Goal: Task Accomplishment & Management: Complete application form

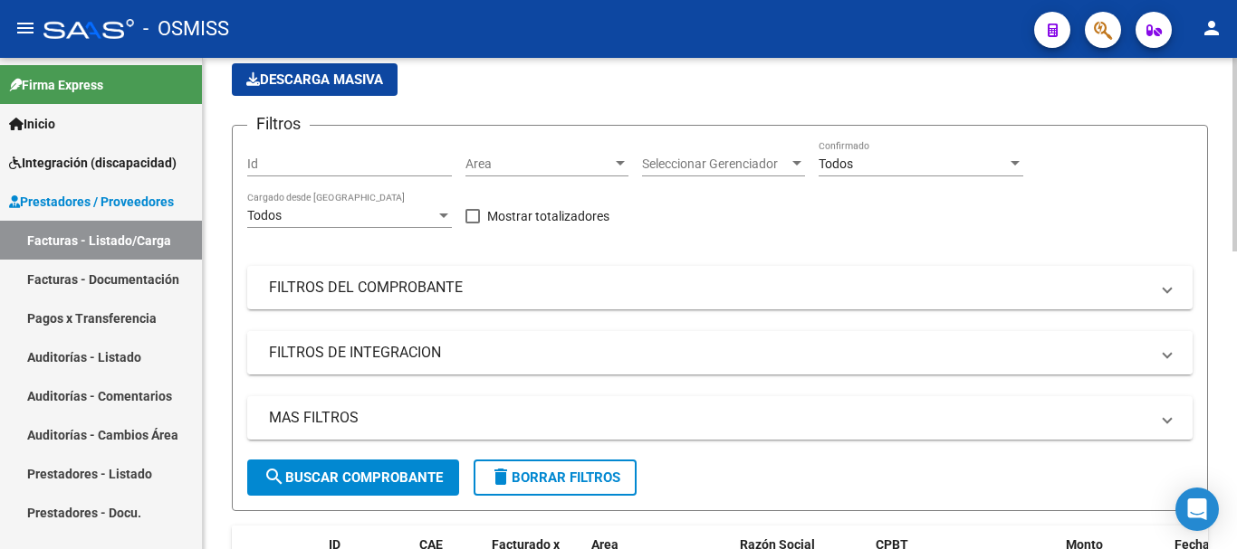
scroll to position [181, 0]
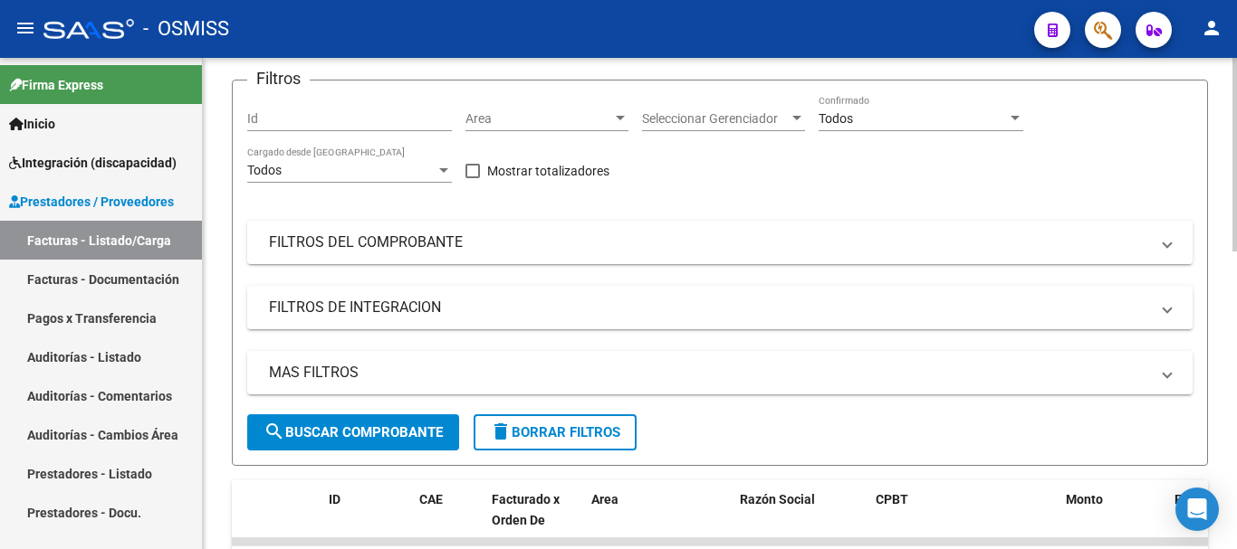
click at [468, 235] on mat-panel-title "FILTROS DEL COMPROBANTE" at bounding box center [709, 243] width 880 height 20
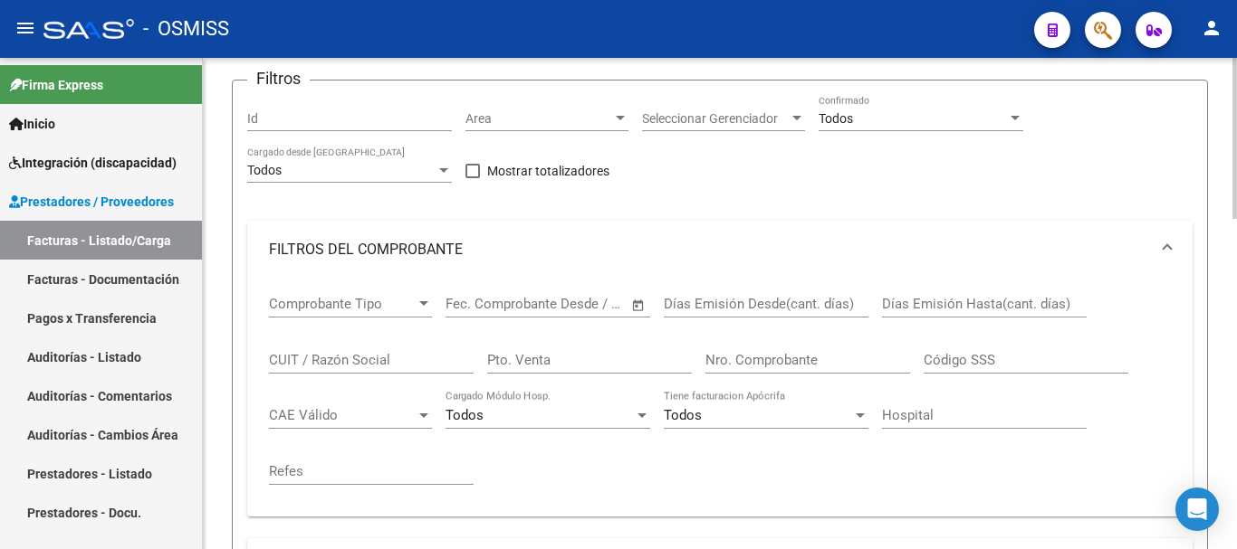
click at [725, 358] on input "Nro. Comprobante" at bounding box center [807, 360] width 205 height 16
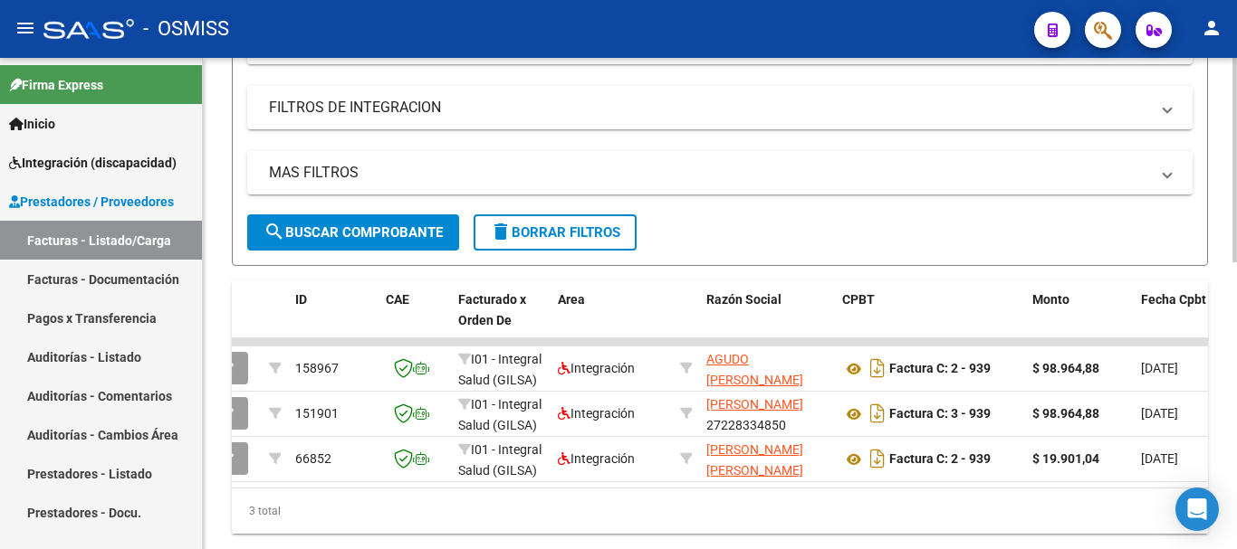
scroll to position [0, 38]
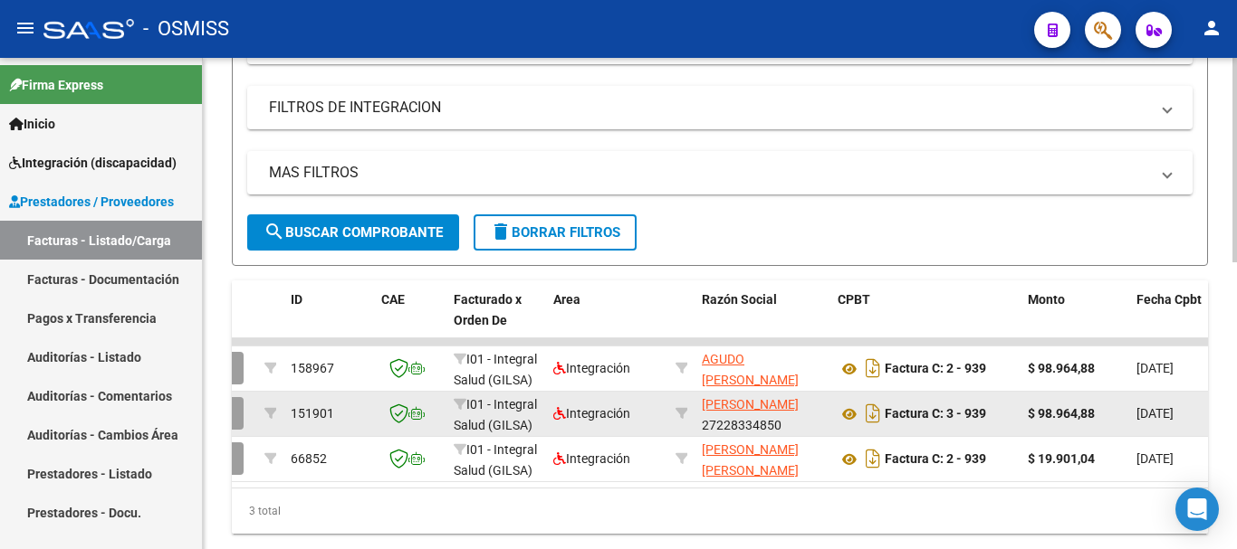
type input "939"
click at [234, 417] on button "button" at bounding box center [222, 413] width 43 height 33
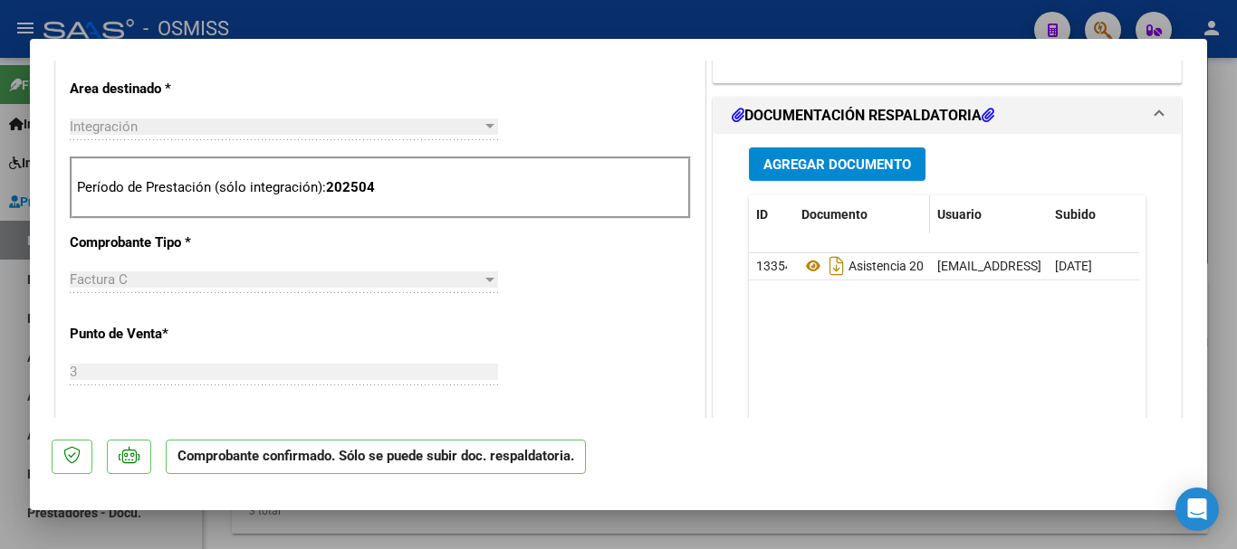
scroll to position [905, 0]
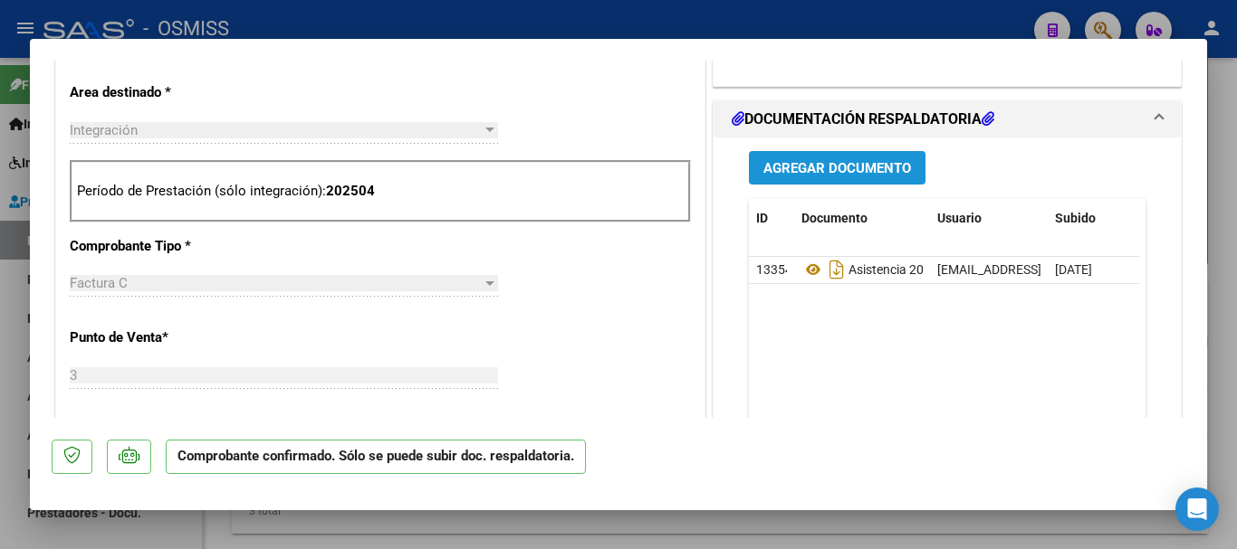
click at [826, 181] on button "Agregar Documento" at bounding box center [837, 167] width 177 height 33
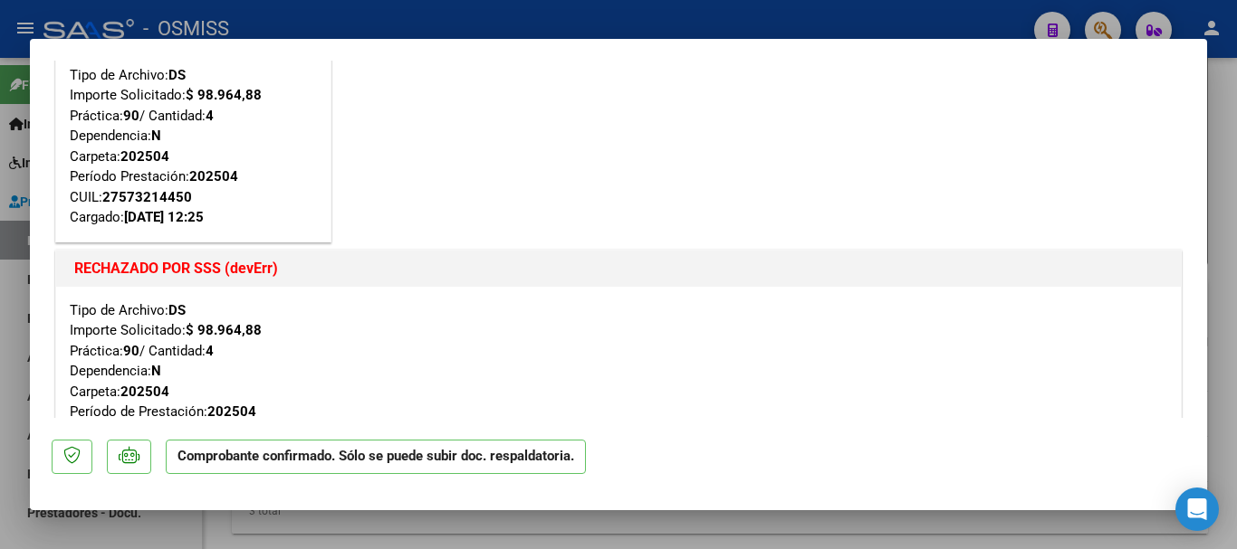
scroll to position [0, 0]
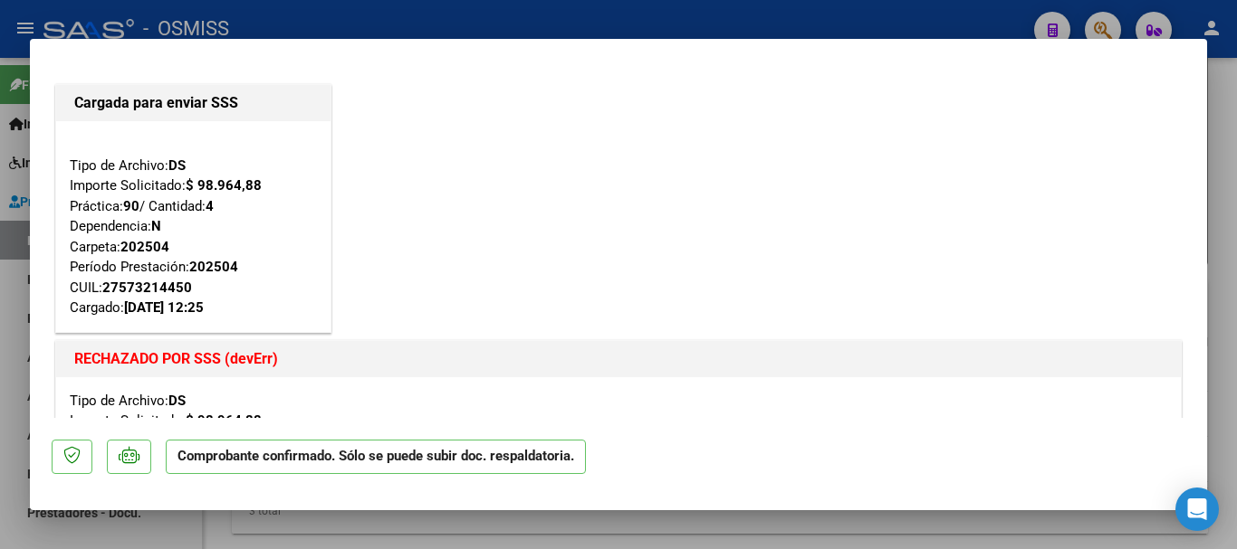
drag, startPoint x: 287, startPoint y: 359, endPoint x: 34, endPoint y: 356, distance: 252.6
click at [34, 356] on mat-dialog-content "Cargada para enviar SSS Tipo de Archivo: DS Importe Solicitado: $ 98.964,88 Prá…" at bounding box center [618, 240] width 1177 height 358
click at [428, 358] on h1 "RECHAZADO POR SSS (devErr)" at bounding box center [618, 360] width 1088 height 22
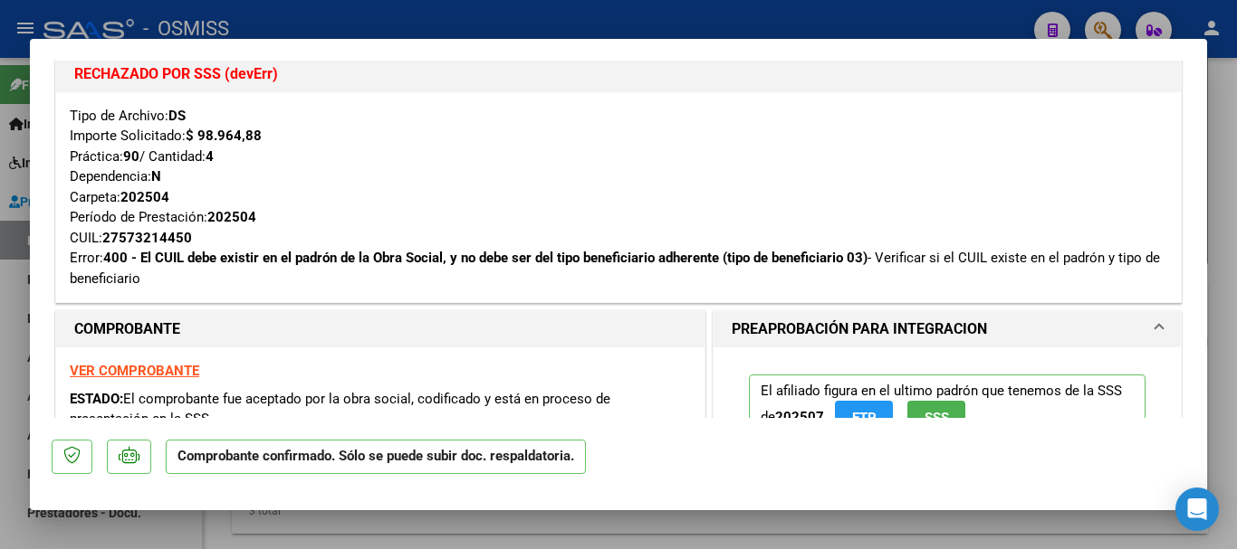
scroll to position [181, 0]
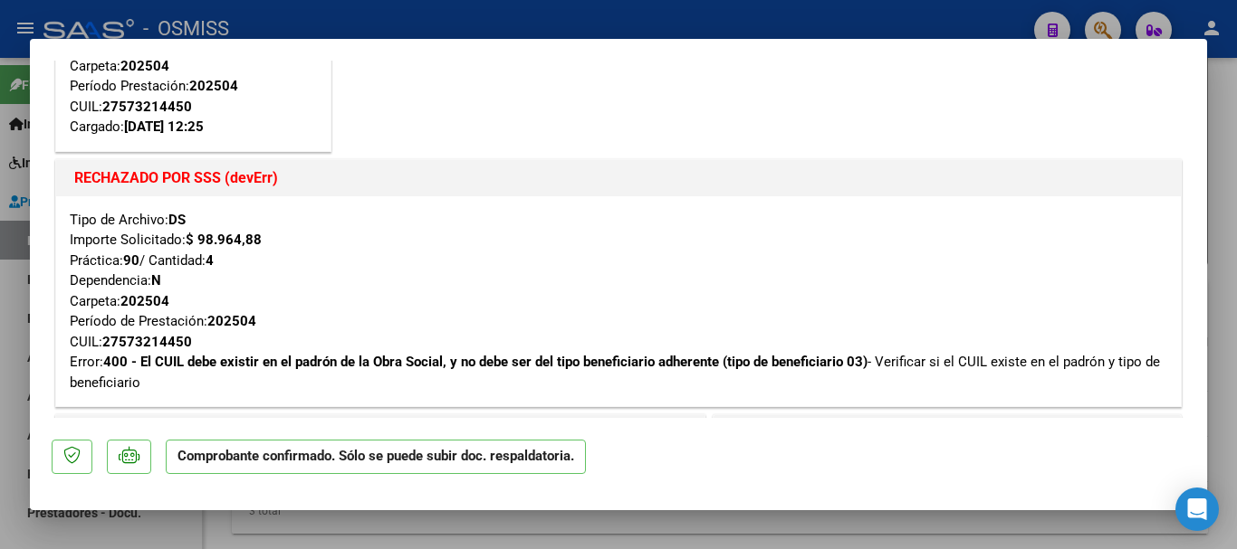
click at [373, 282] on div "Tipo de Archivo: DS Importe Solicitado: $ 98.964,88 Práctica: 90 / Cantidad: 4 …" at bounding box center [618, 302] width 1097 height 184
type input "$ 0,00"
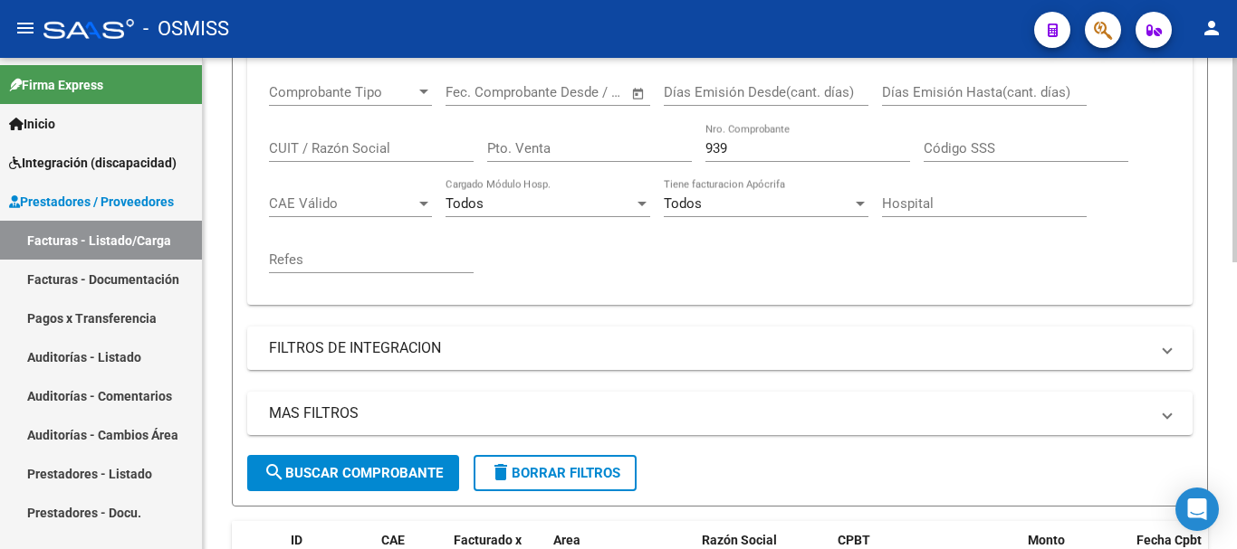
scroll to position [362, 0]
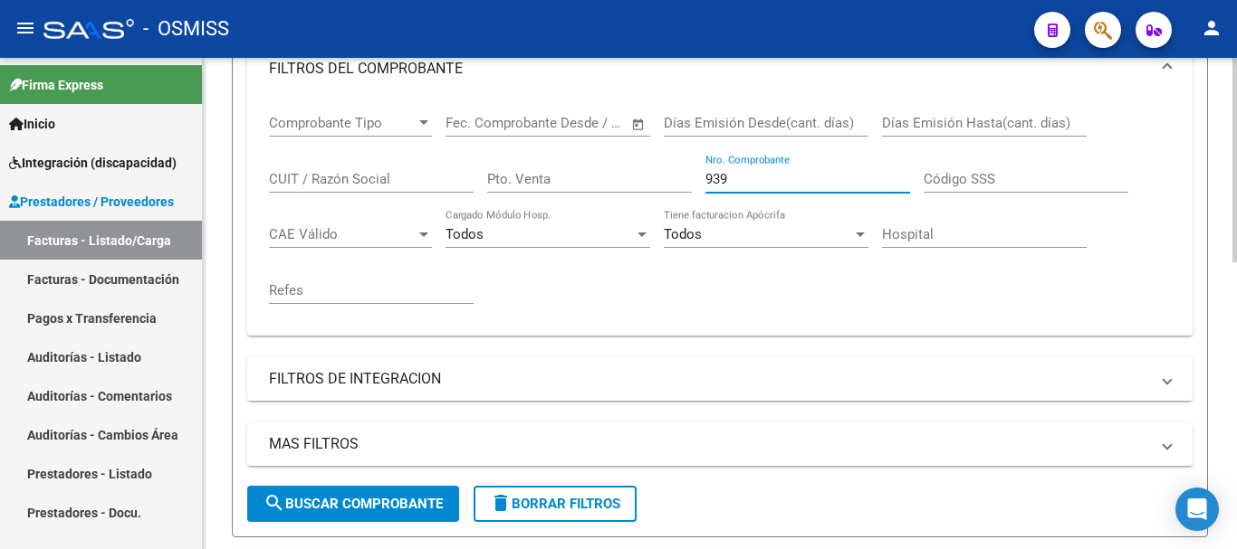
drag, startPoint x: 787, startPoint y: 172, endPoint x: 428, endPoint y: 184, distance: 358.7
click at [429, 184] on div "Comprobante Tipo Comprobante Tipo Fecha inicio – Fecha fin Fec. Comprobante Des…" at bounding box center [720, 210] width 902 height 224
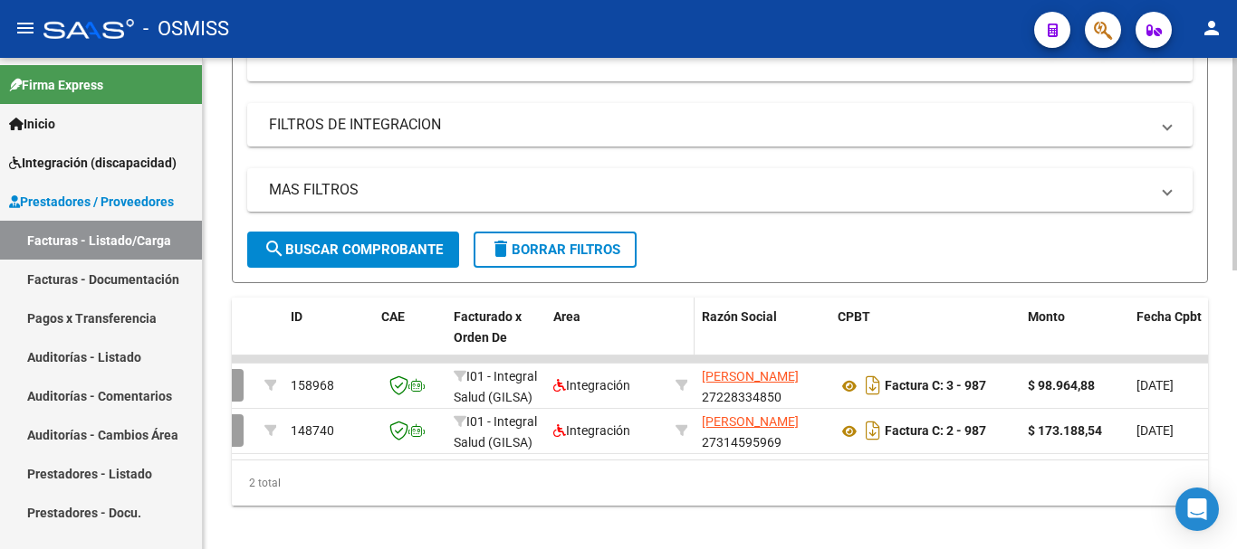
scroll to position [645, 0]
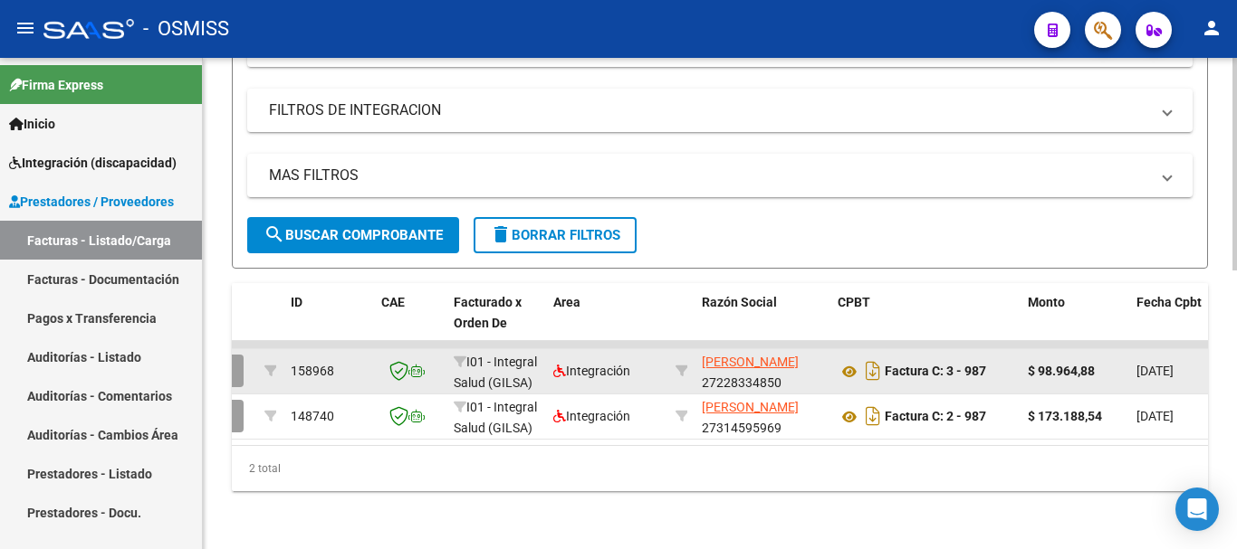
type input "987"
click at [241, 355] on button "button" at bounding box center [222, 371] width 43 height 33
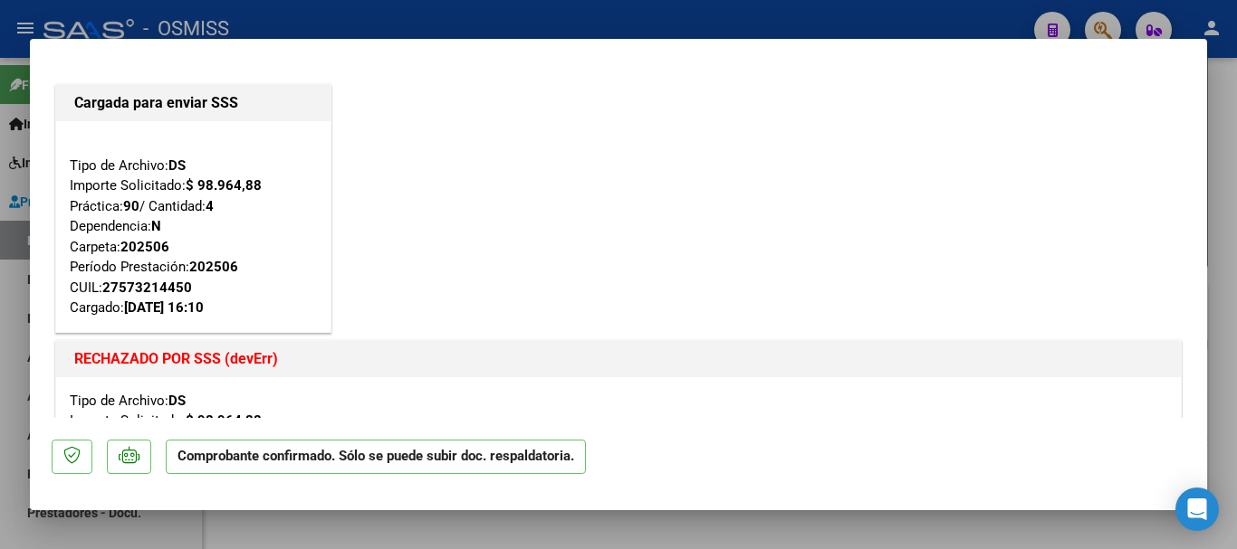
drag, startPoint x: 111, startPoint y: 359, endPoint x: 0, endPoint y: 359, distance: 111.3
click at [0, 359] on div "Cargada para enviar SSS Tipo de Archivo: DS Importe Solicitado: $ 98.964,88 Prá…" at bounding box center [618, 274] width 1237 height 549
click at [636, 352] on h1 "RECHAZADO POR SSS (devErr)" at bounding box center [618, 360] width 1088 height 22
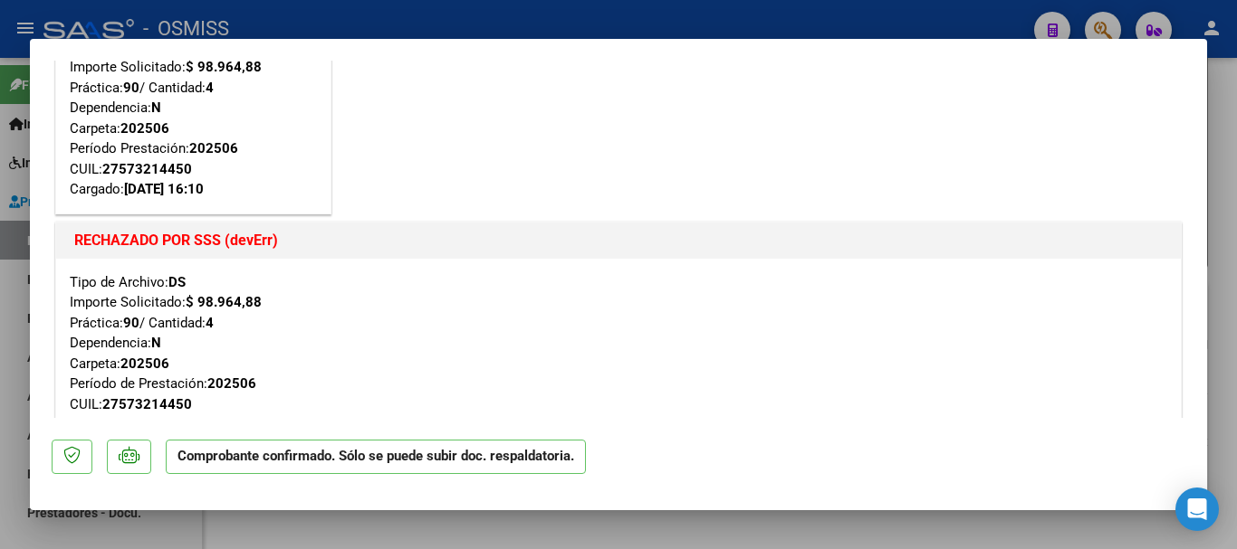
scroll to position [181, 0]
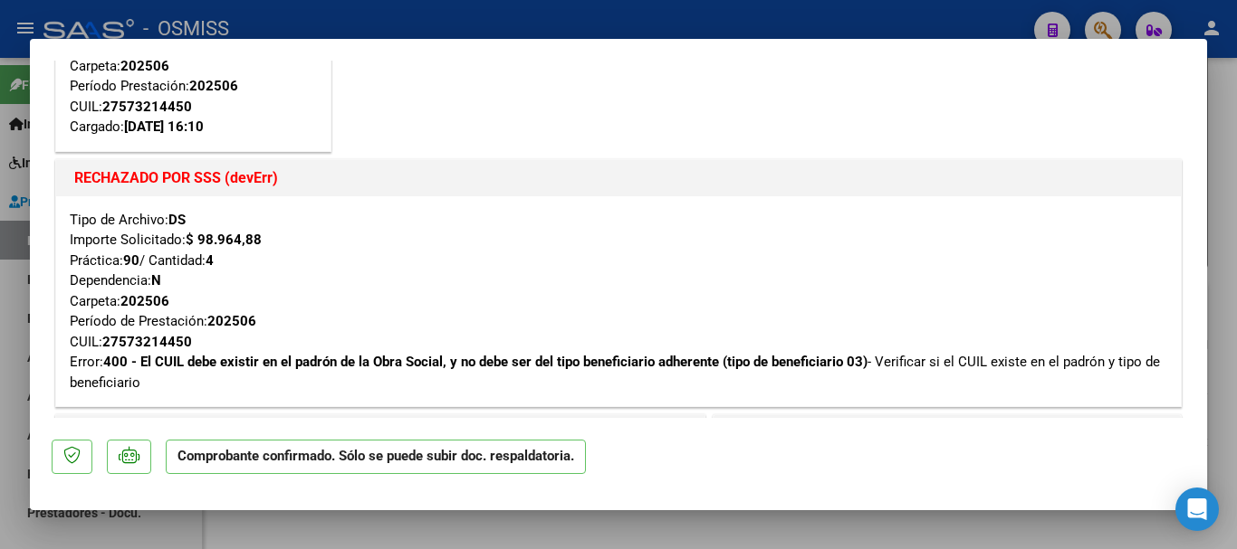
type input "$ 0,00"
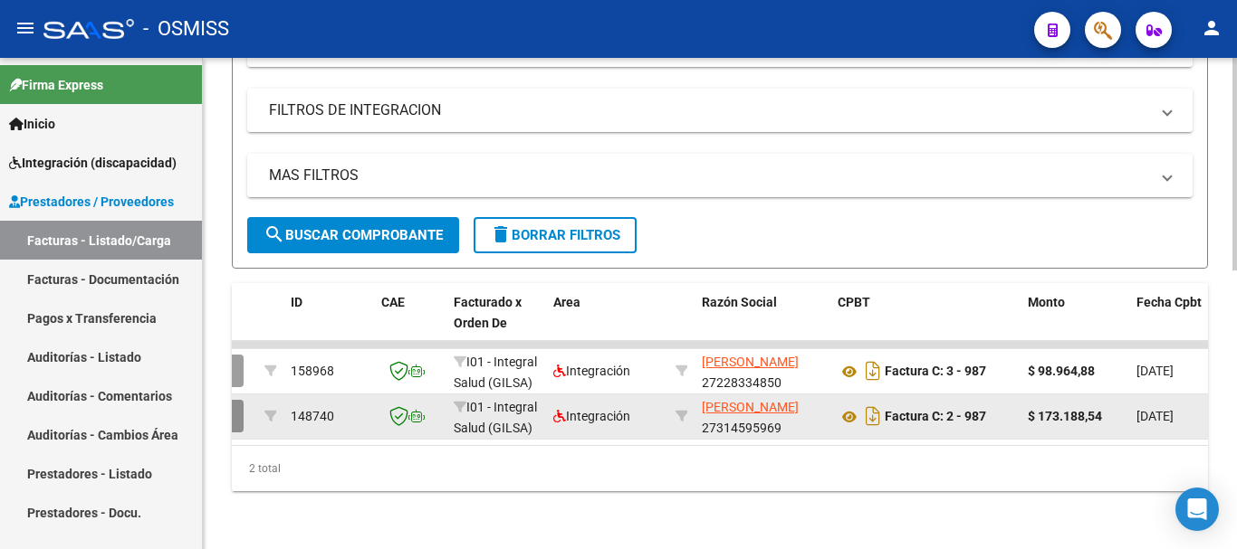
click at [236, 401] on button "button" at bounding box center [222, 416] width 43 height 33
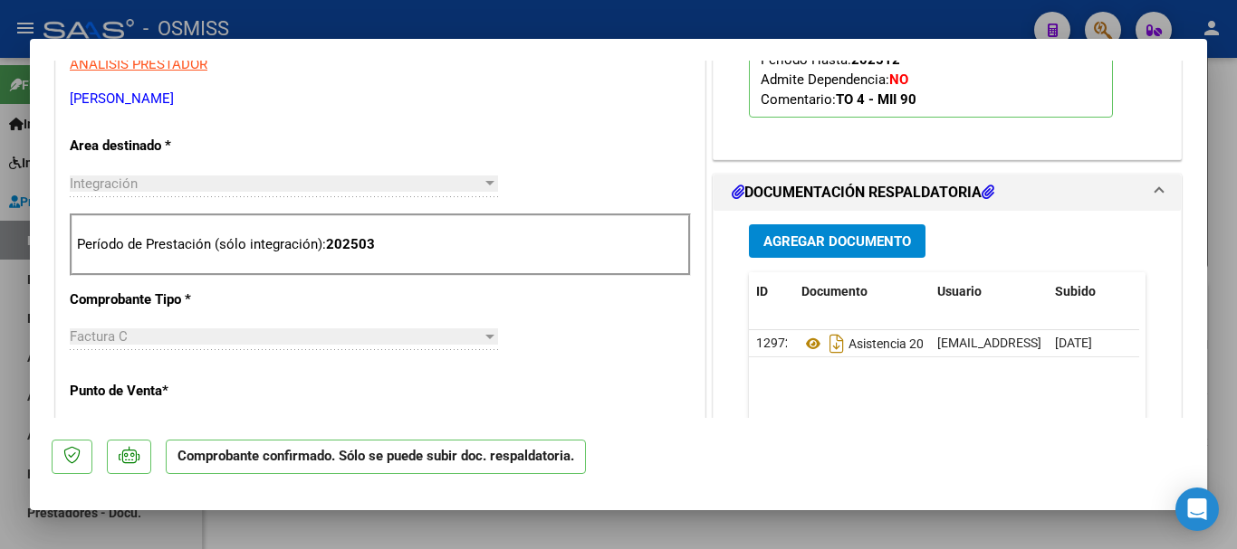
scroll to position [454, 0]
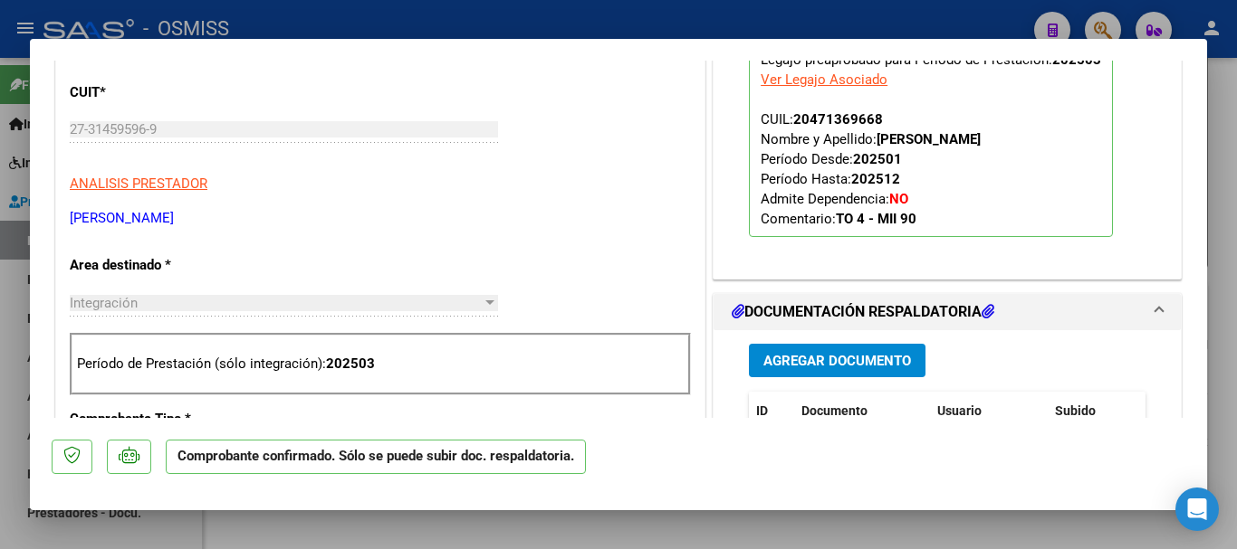
type input "$ 0,00"
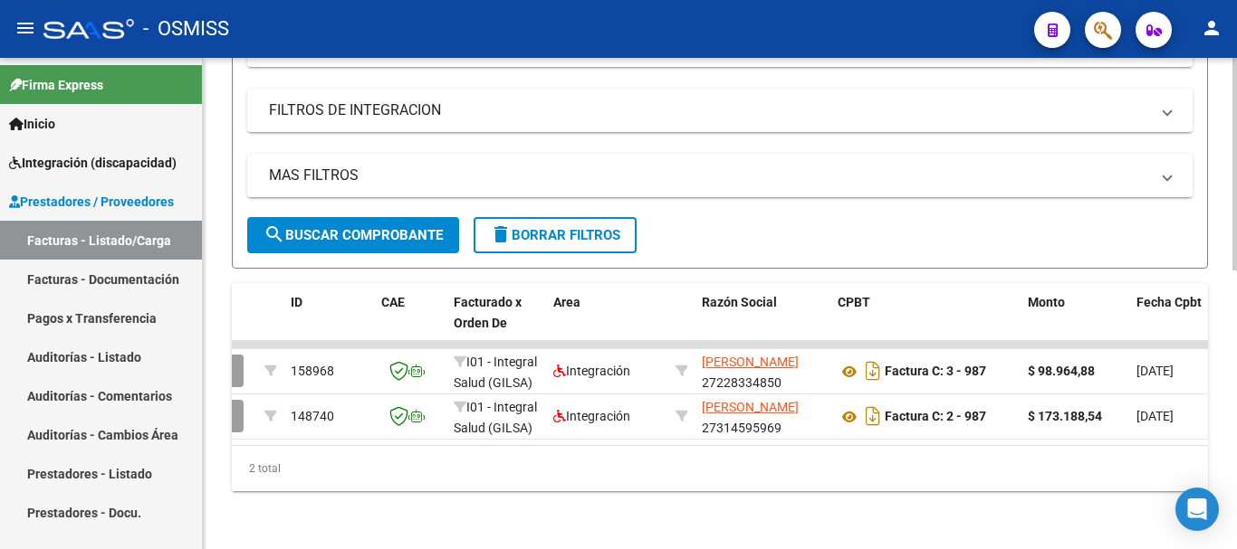
scroll to position [0, 0]
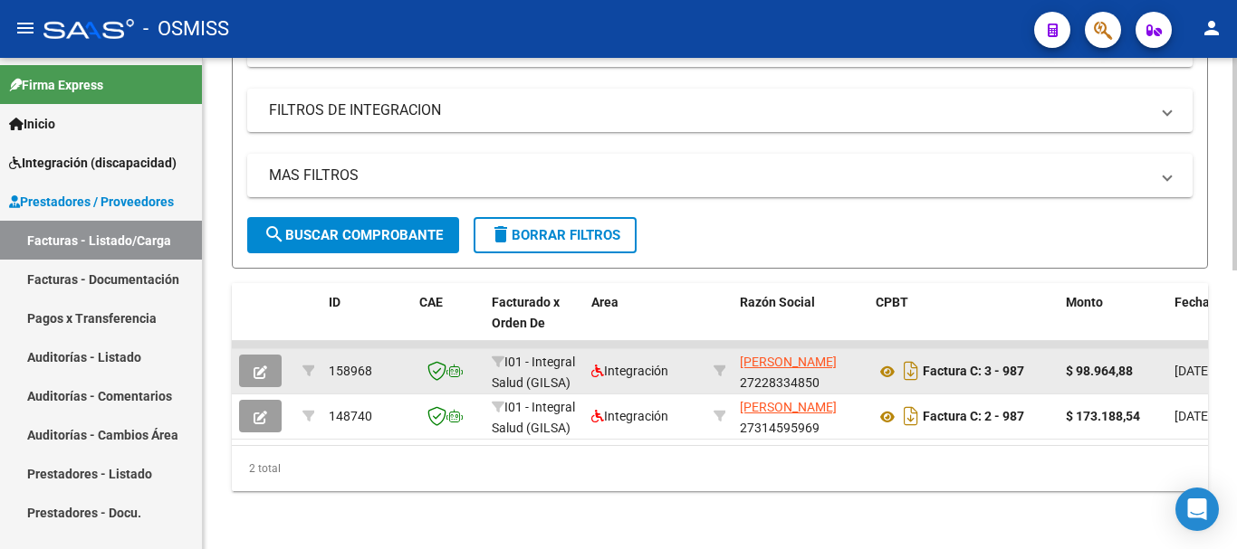
click at [264, 366] on icon "button" at bounding box center [260, 373] width 14 height 14
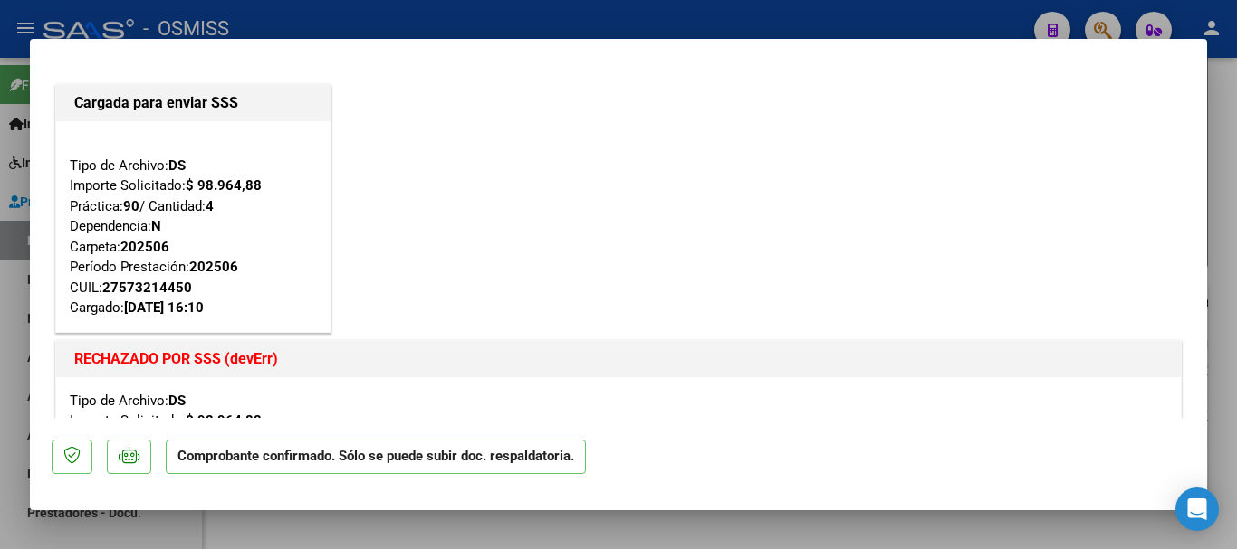
type input "$ 0,00"
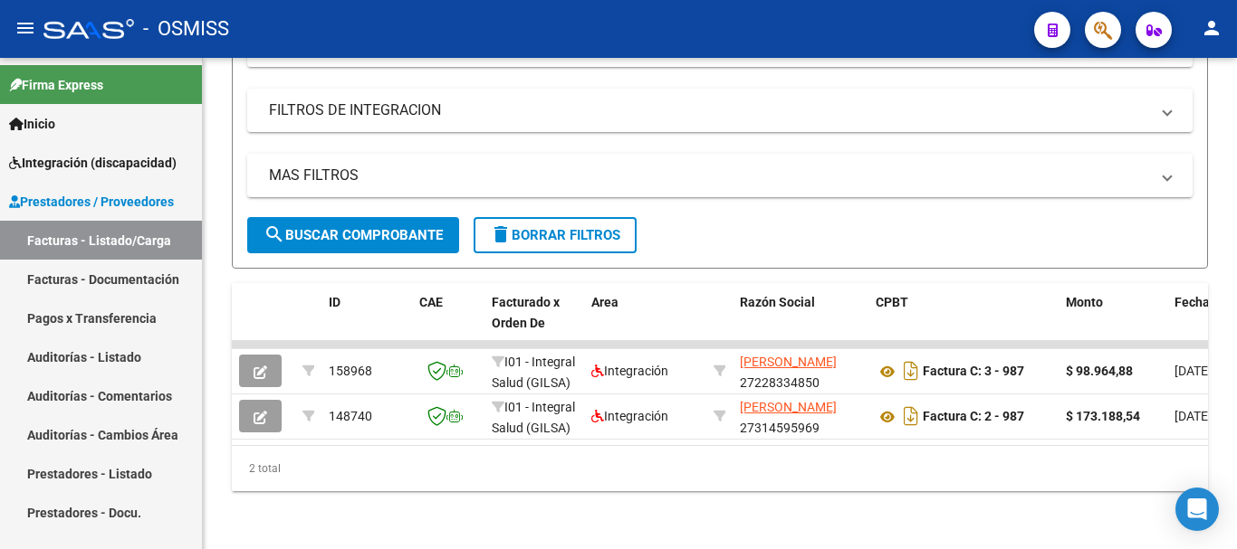
scroll to position [645, 0]
